Goal: Information Seeking & Learning: Learn about a topic

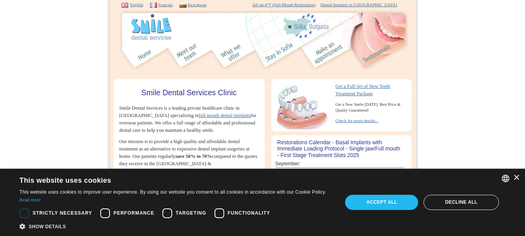
click at [517, 176] on div "×" at bounding box center [516, 178] width 6 height 6
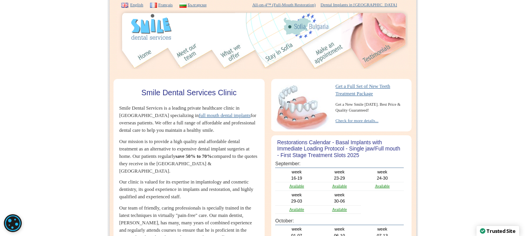
click at [148, 50] on img at bounding box center [145, 54] width 22 height 29
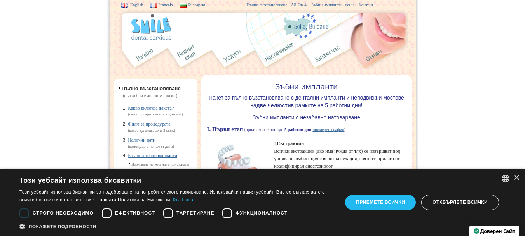
click at [231, 54] on img at bounding box center [232, 54] width 25 height 29
